Goal: Information Seeking & Learning: Learn about a topic

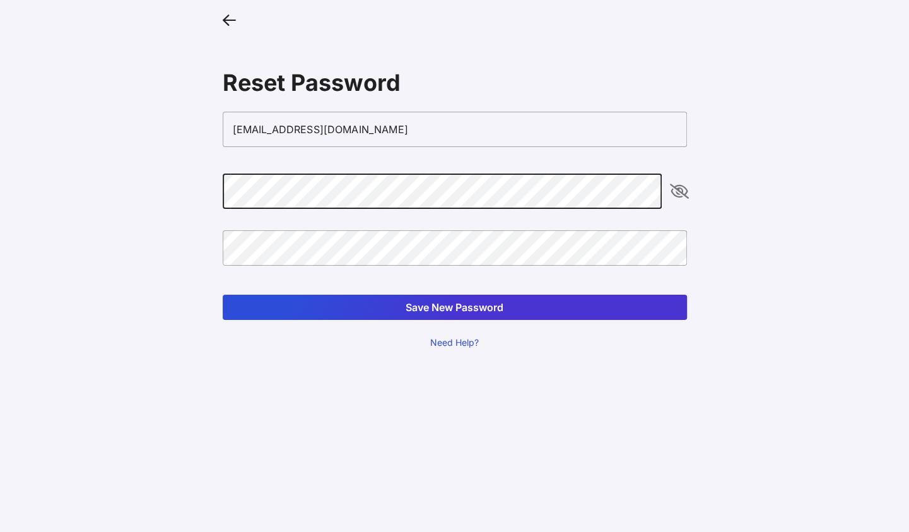
click at [678, 187] on icon "appended action" at bounding box center [679, 191] width 15 height 15
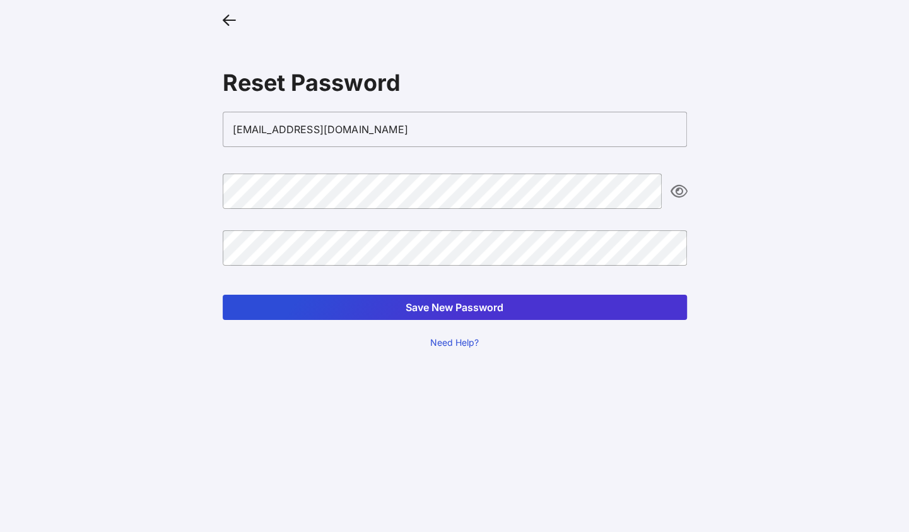
click at [448, 307] on button "Save New Password" at bounding box center [455, 307] width 464 height 25
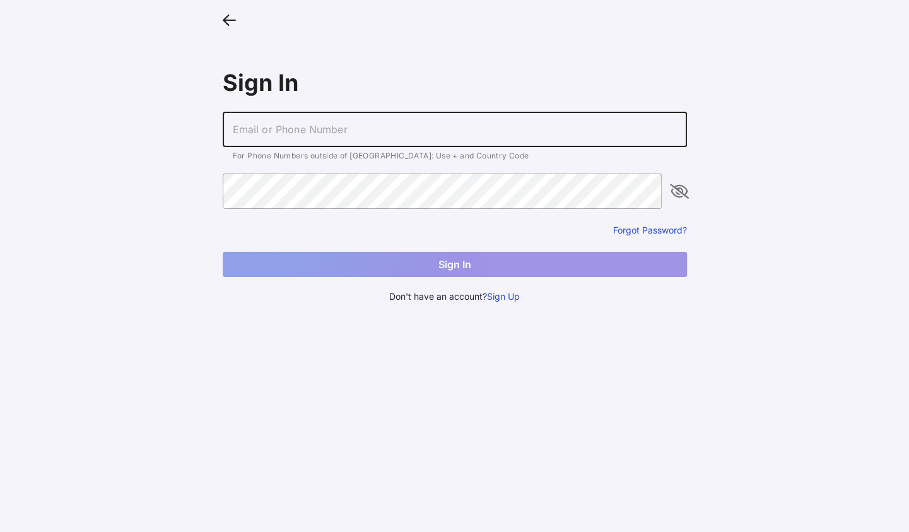
click at [376, 143] on input "text" at bounding box center [455, 129] width 464 height 35
type input "[EMAIL_ADDRESS][DOMAIN_NAME]"
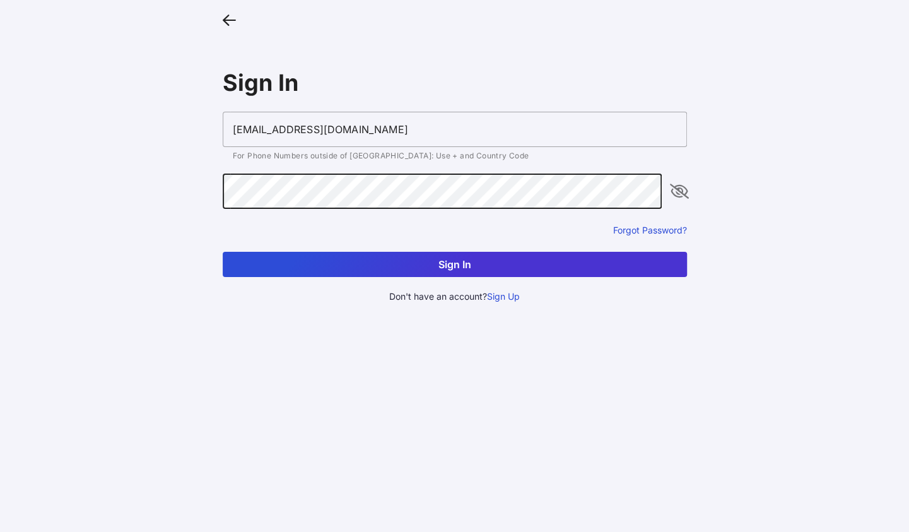
click at [679, 192] on icon "appended action" at bounding box center [679, 191] width 15 height 15
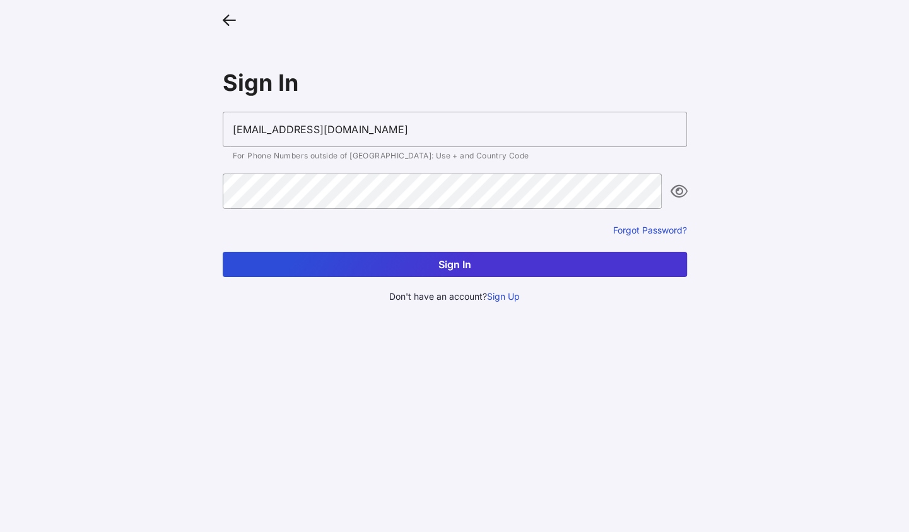
click at [538, 266] on button "Sign In" at bounding box center [455, 264] width 464 height 25
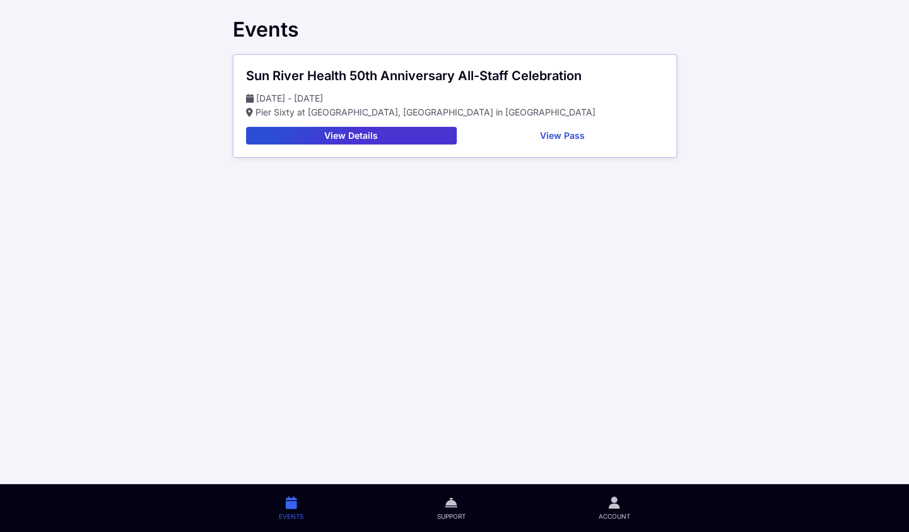
click at [571, 139] on button "View Pass" at bounding box center [563, 136] width 202 height 18
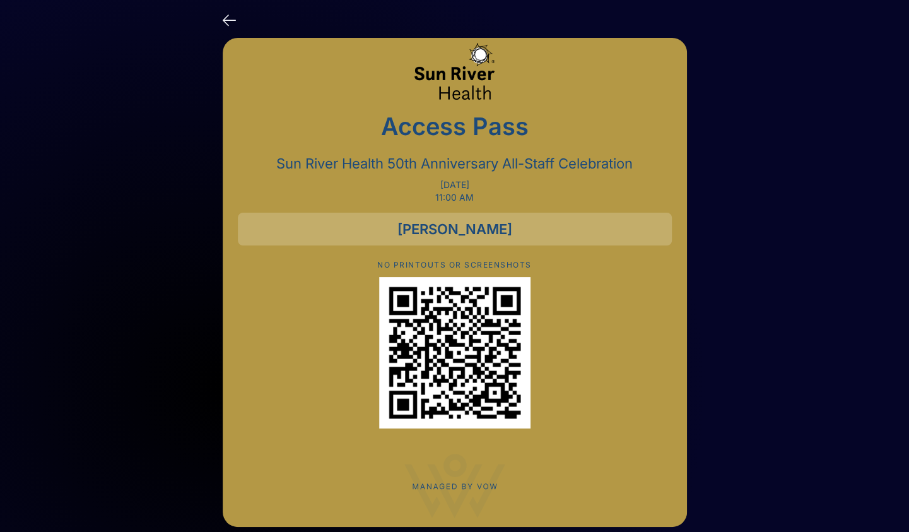
scroll to position [13, 0]
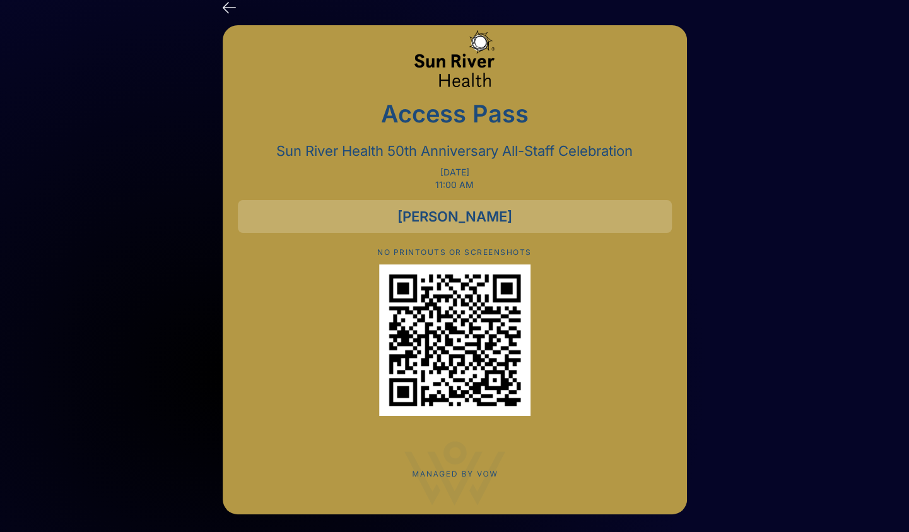
drag, startPoint x: 559, startPoint y: 21, endPoint x: 225, endPoint y: 9, distance: 333.8
click at [225, 9] on icon at bounding box center [229, 6] width 13 height 18
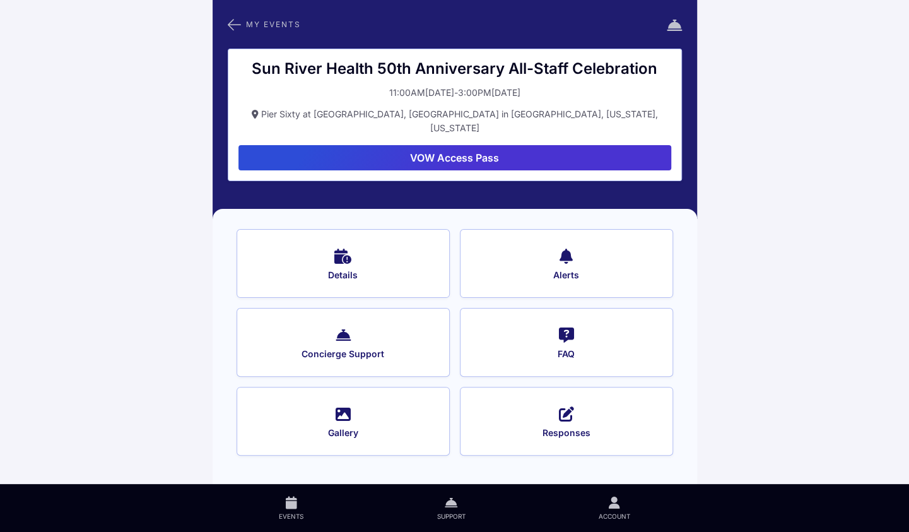
click at [334, 246] on icon at bounding box center [342, 255] width 17 height 18
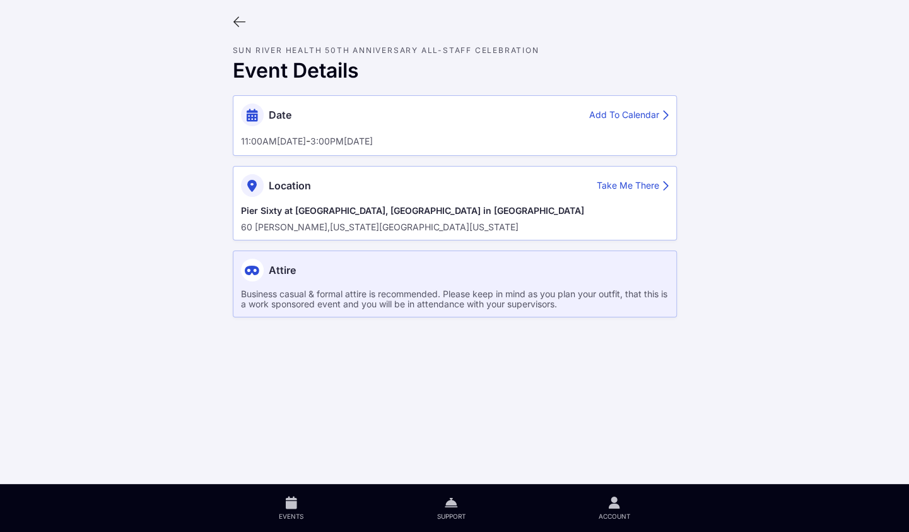
click at [236, 24] on icon at bounding box center [240, 22] width 14 height 14
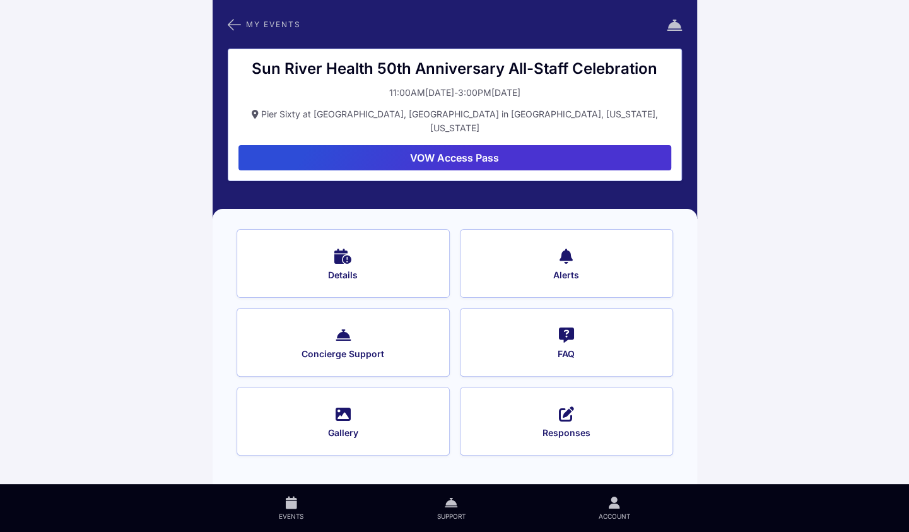
click at [335, 348] on span "Concierge Support" at bounding box center [343, 353] width 179 height 11
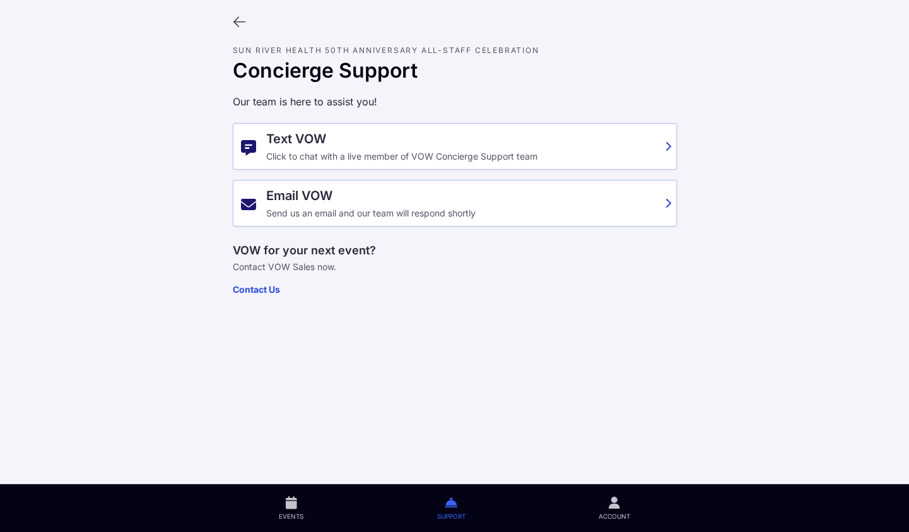
click at [235, 19] on icon at bounding box center [240, 22] width 14 height 14
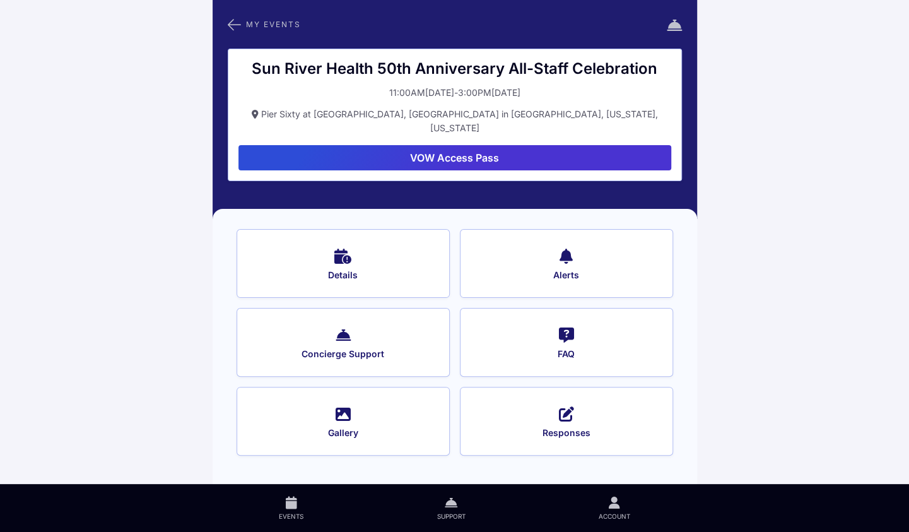
click at [567, 246] on icon at bounding box center [565, 255] width 13 height 18
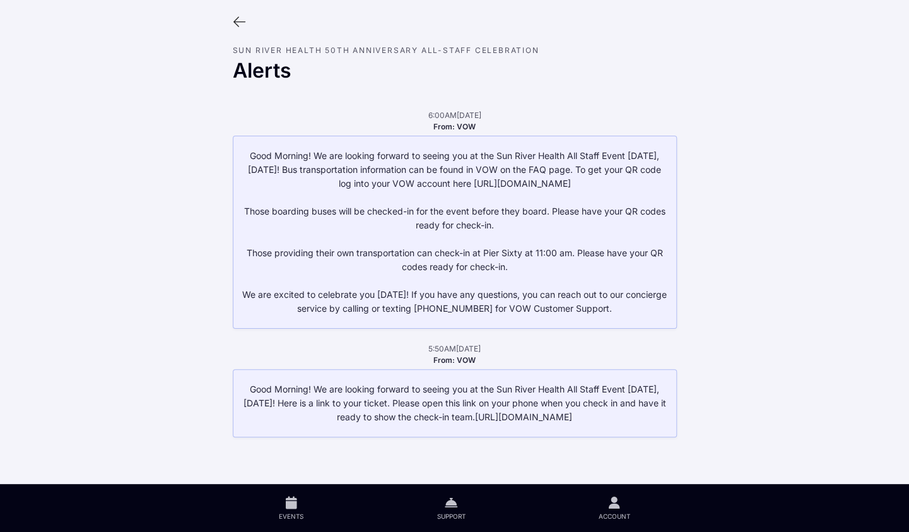
click at [240, 23] on icon at bounding box center [240, 22] width 14 height 14
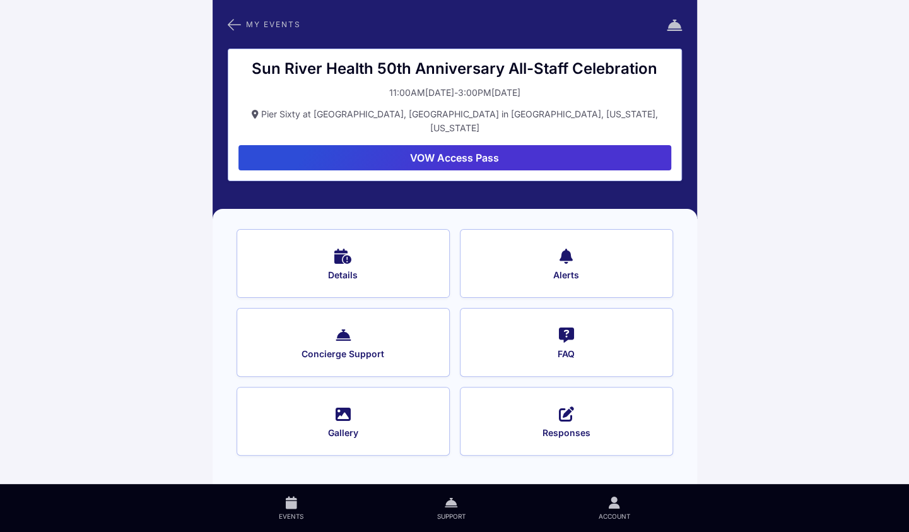
click at [464, 117] on span "Pier Sixty at [GEOGRAPHIC_DATA], [GEOGRAPHIC_DATA] in [GEOGRAPHIC_DATA], [US_ST…" at bounding box center [459, 120] width 397 height 25
